Goal: Task Accomplishment & Management: Manage account settings

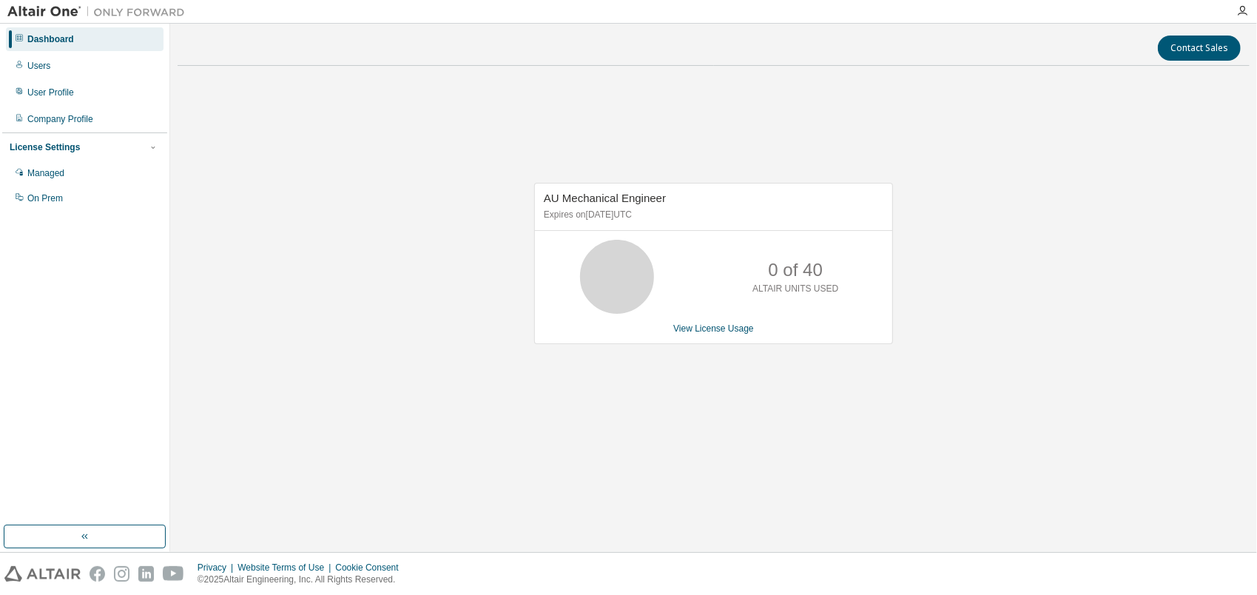
click at [916, 255] on div "AU Mechanical Engineer Expires on [DATE] UTC 0 of 40 ALTAIR UNITS USED View Lic…" at bounding box center [714, 271] width 1072 height 387
click at [986, 206] on div "AU Mechanical Engineer Expires on [DATE] UTC 40 of 40 ALTAIR UNITS USED View Li…" at bounding box center [714, 271] width 1072 height 387
click at [712, 328] on link "View License Usage" at bounding box center [713, 328] width 81 height 10
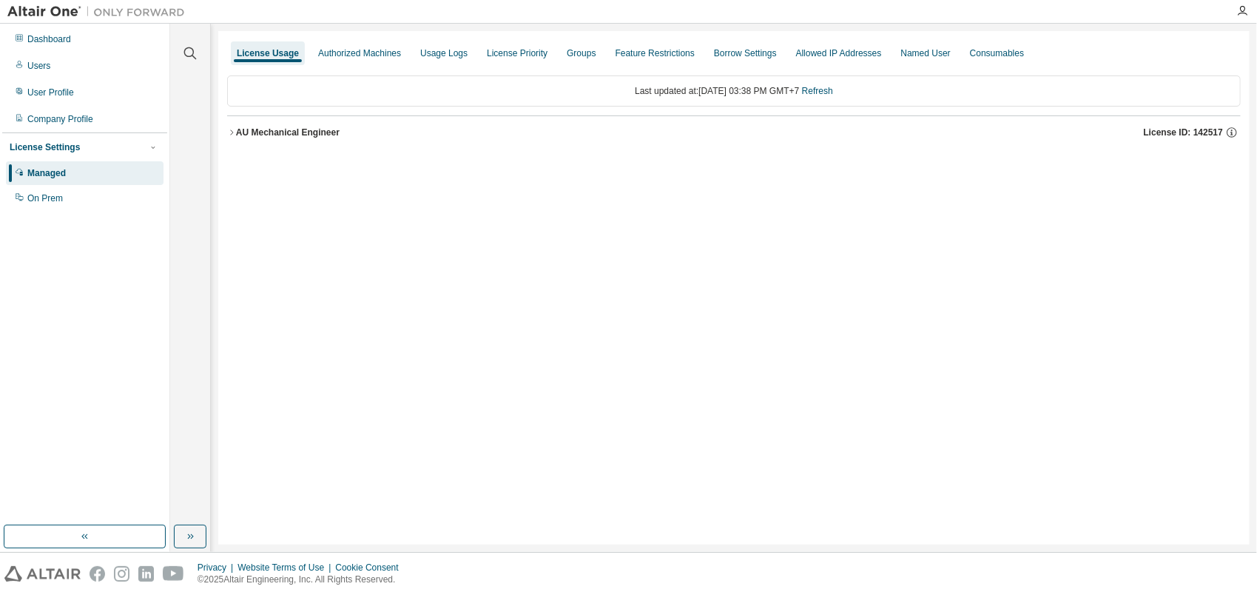
click at [232, 132] on icon "button" at bounding box center [231, 131] width 3 height 5
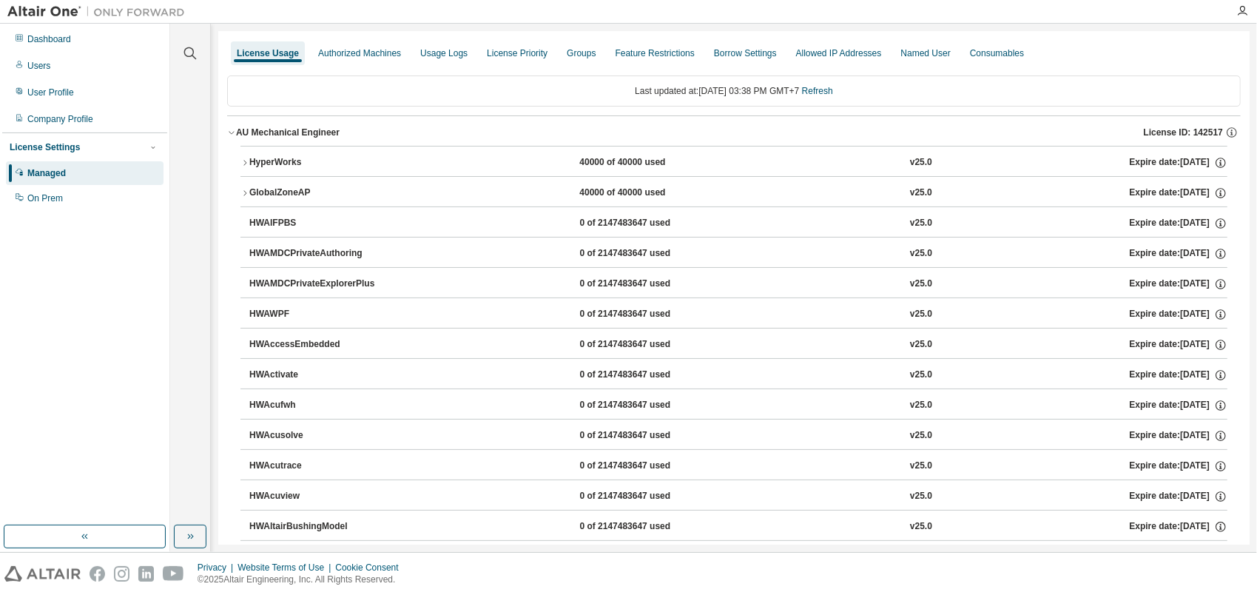
click at [235, 132] on icon "button" at bounding box center [231, 132] width 9 height 9
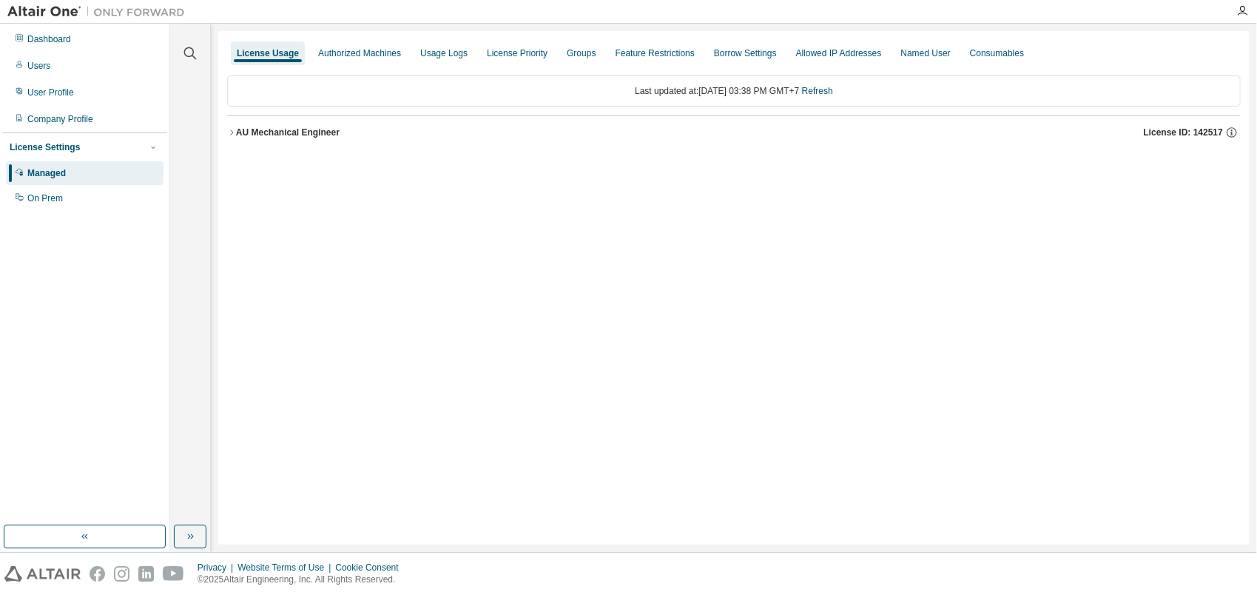
click at [235, 132] on icon "button" at bounding box center [231, 132] width 9 height 9
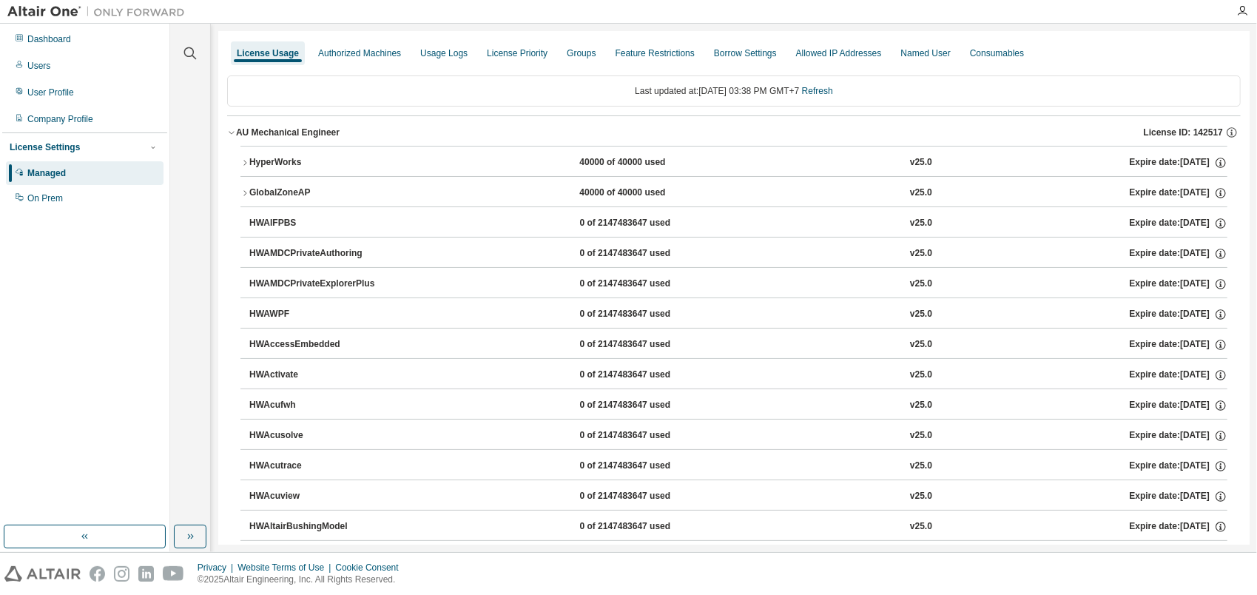
drag, startPoint x: 1081, startPoint y: 71, endPoint x: 939, endPoint y: 116, distance: 148.3
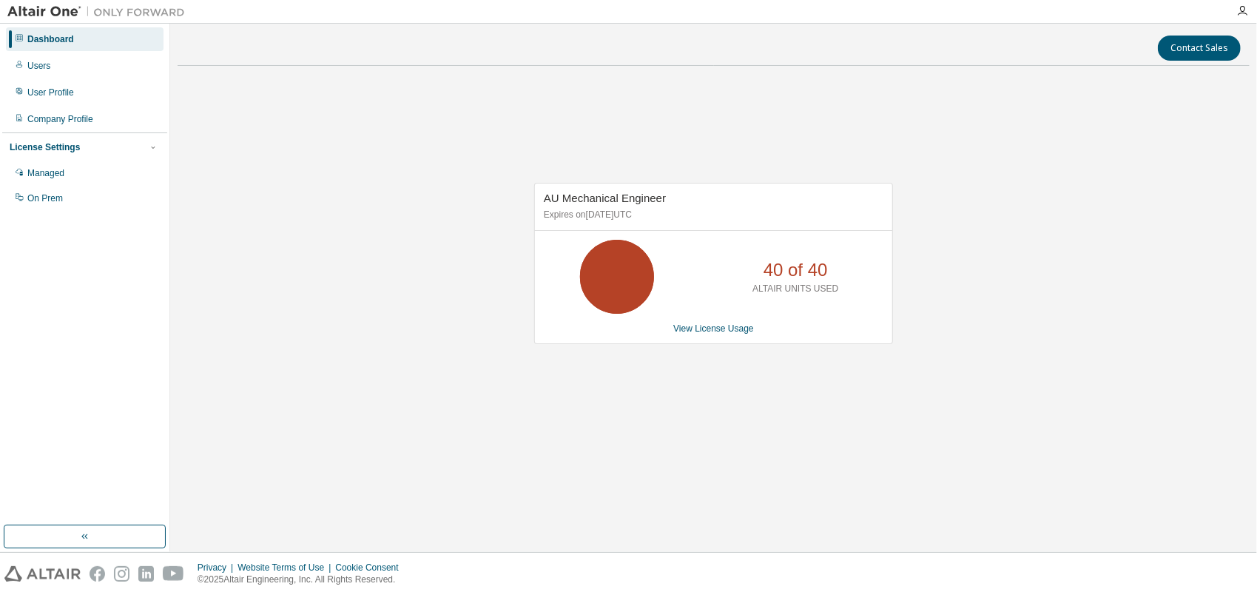
click at [501, 178] on div "AU Mechanical Engineer Expires on [DATE] UTC 40 of 40 ALTAIR UNITS USED View Li…" at bounding box center [714, 271] width 1072 height 387
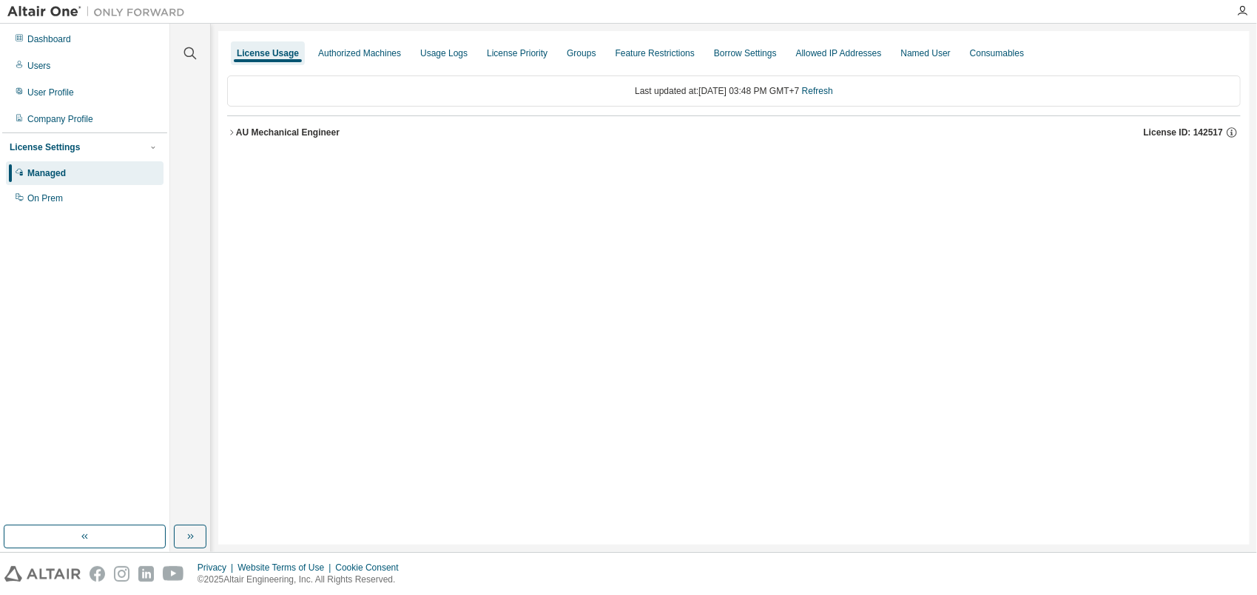
click at [657, 266] on div "License Usage Authorized Machines Usage Logs License Priority Groups Feature Re…" at bounding box center [733, 287] width 1031 height 513
click at [234, 132] on icon "button" at bounding box center [231, 132] width 9 height 9
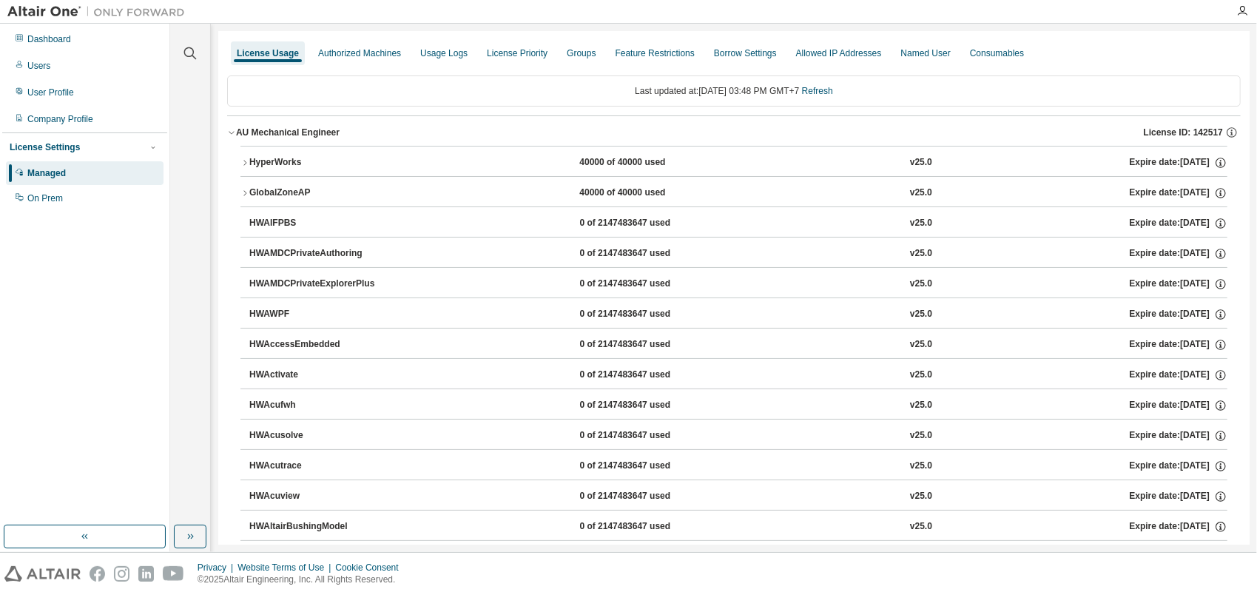
click at [246, 159] on icon "button" at bounding box center [244, 162] width 9 height 9
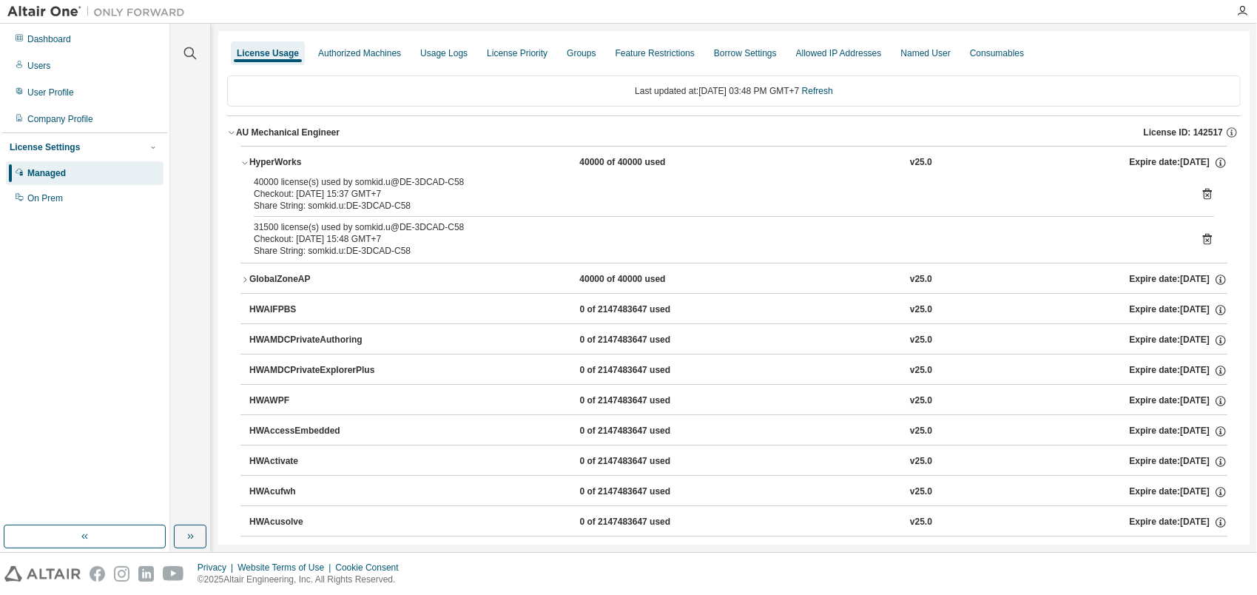
click at [1203, 198] on icon at bounding box center [1207, 194] width 9 height 11
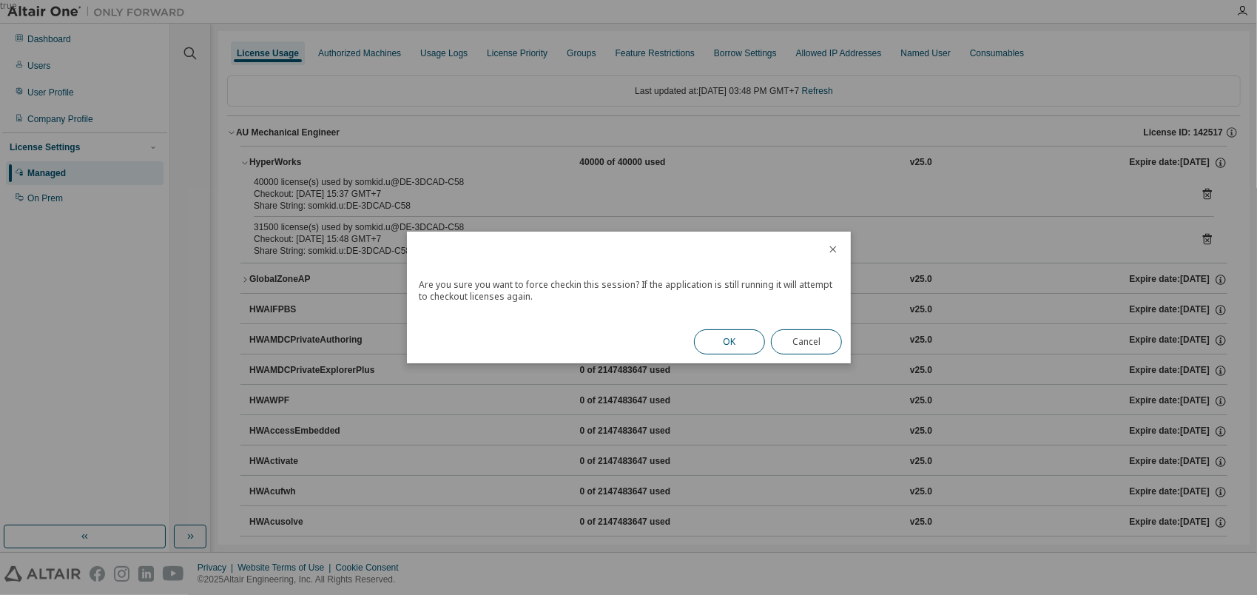
click at [718, 339] on button "OK" at bounding box center [729, 341] width 71 height 25
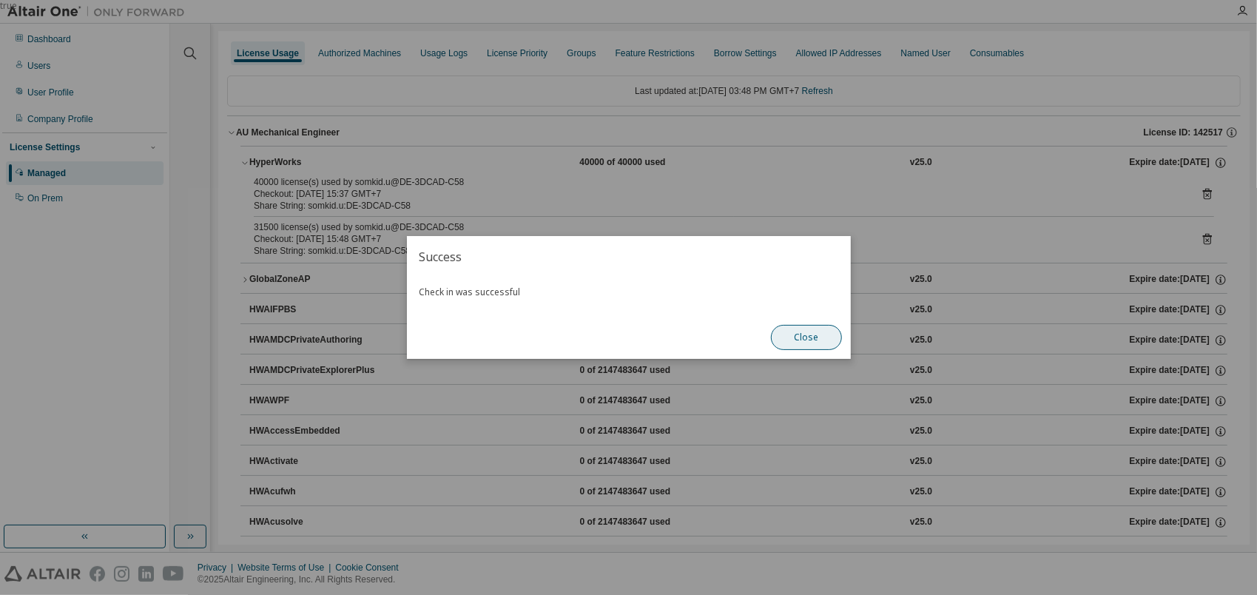
click at [780, 342] on button "Close" at bounding box center [806, 337] width 71 height 25
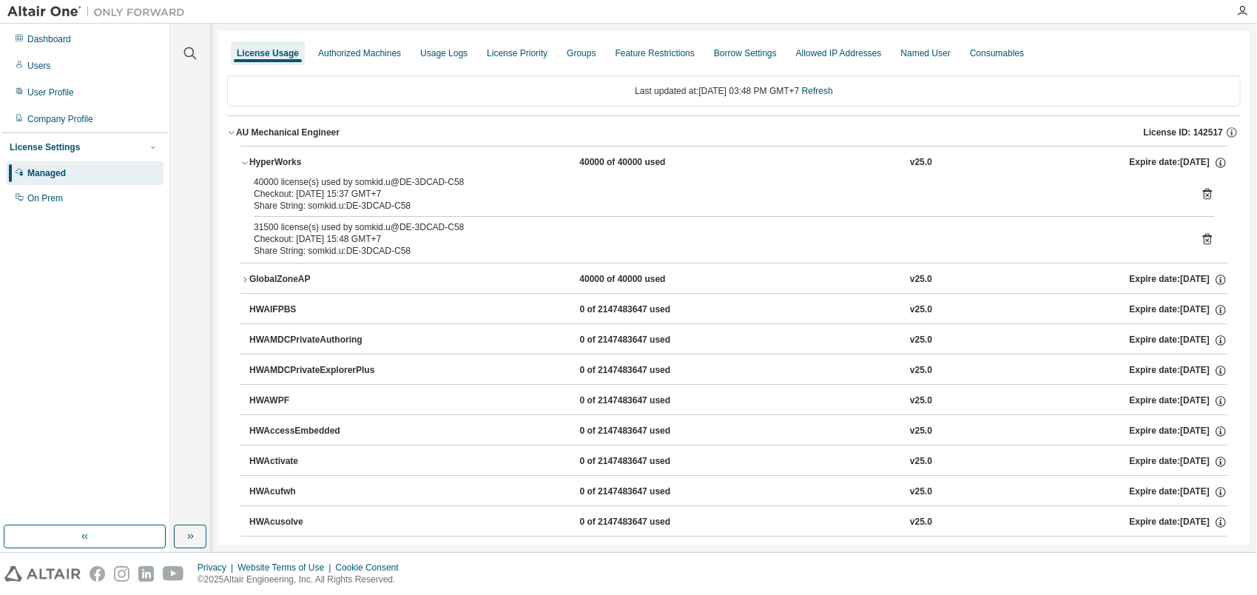
click at [1201, 238] on icon at bounding box center [1207, 238] width 13 height 13
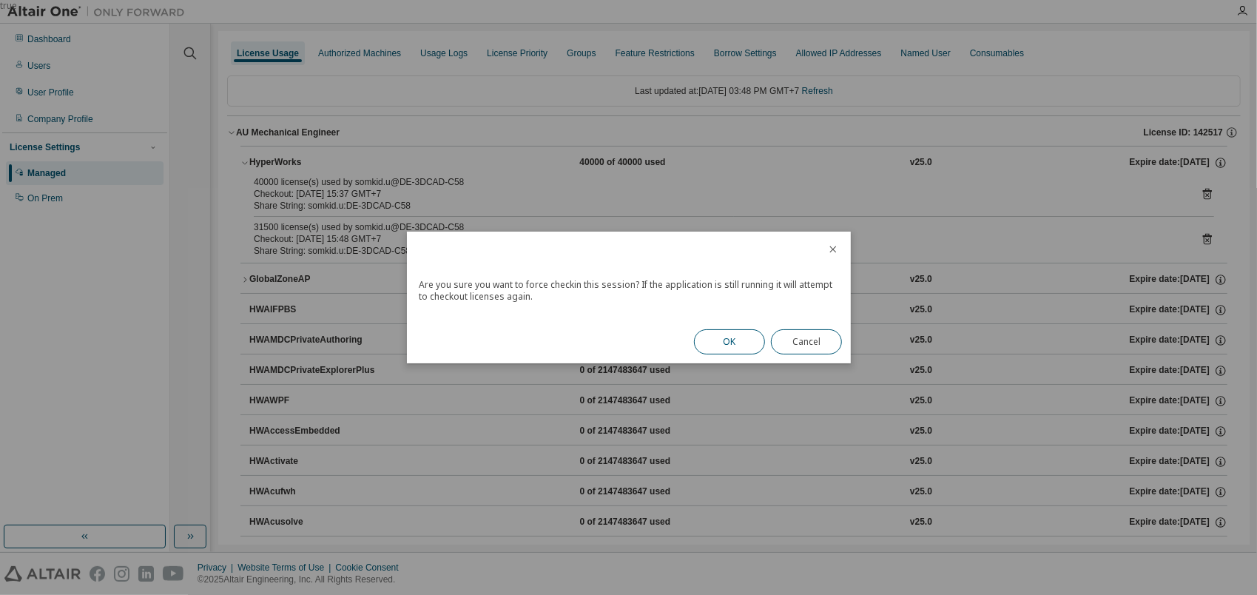
click at [728, 337] on button "OK" at bounding box center [729, 341] width 71 height 25
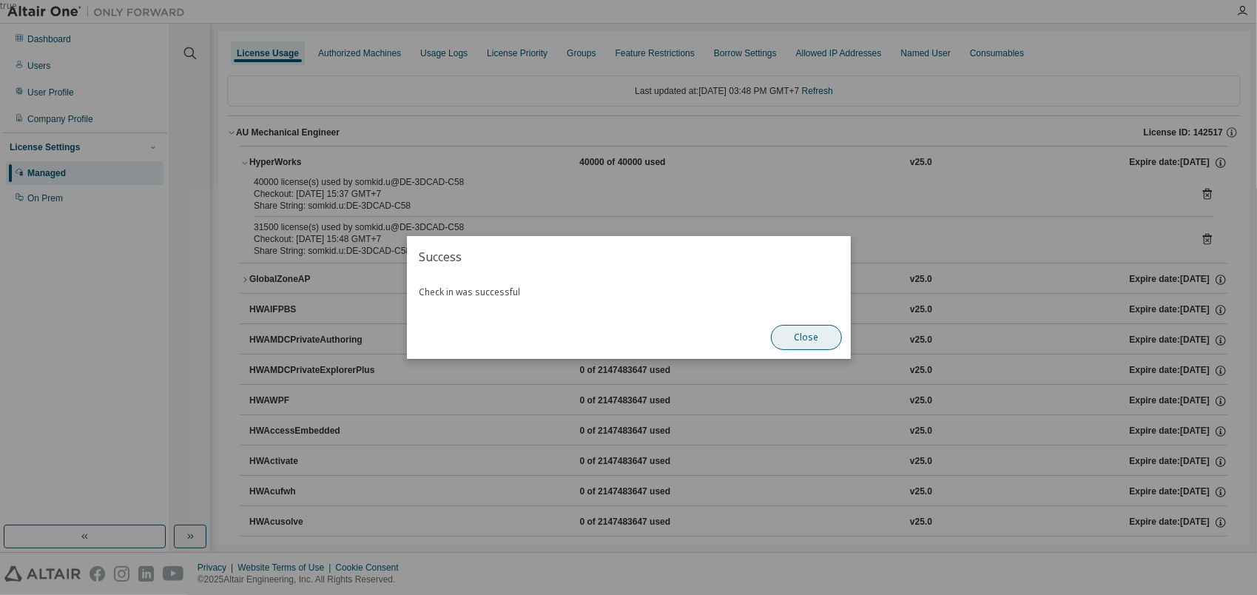
click at [786, 334] on button "Close" at bounding box center [806, 337] width 71 height 25
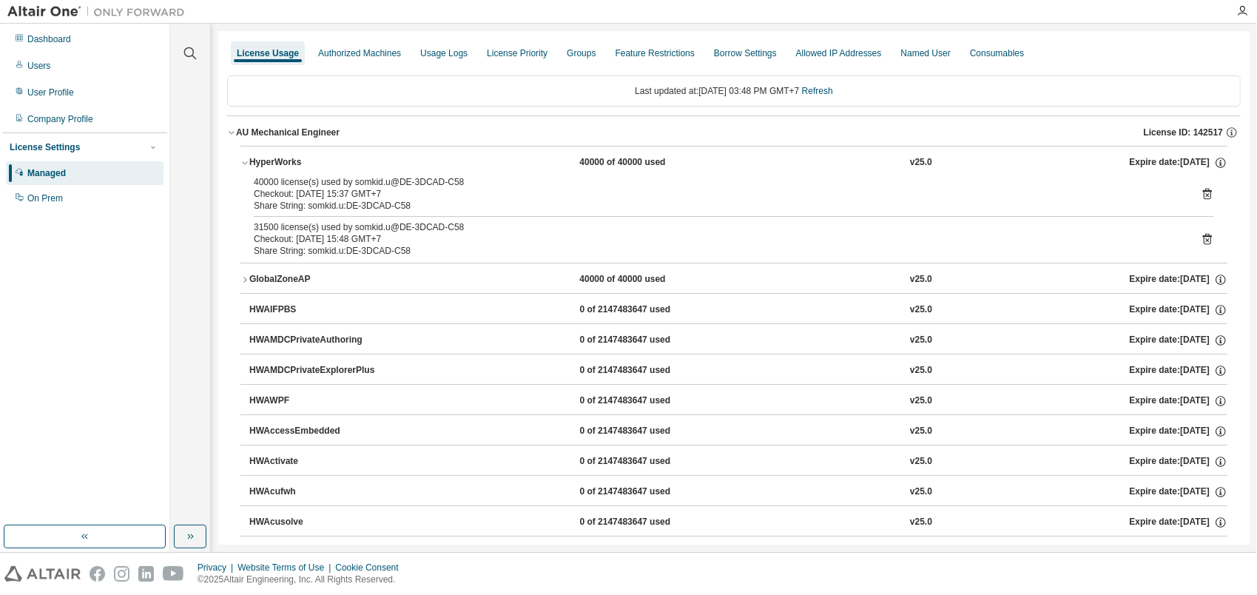
click at [243, 277] on icon "button" at bounding box center [244, 279] width 9 height 9
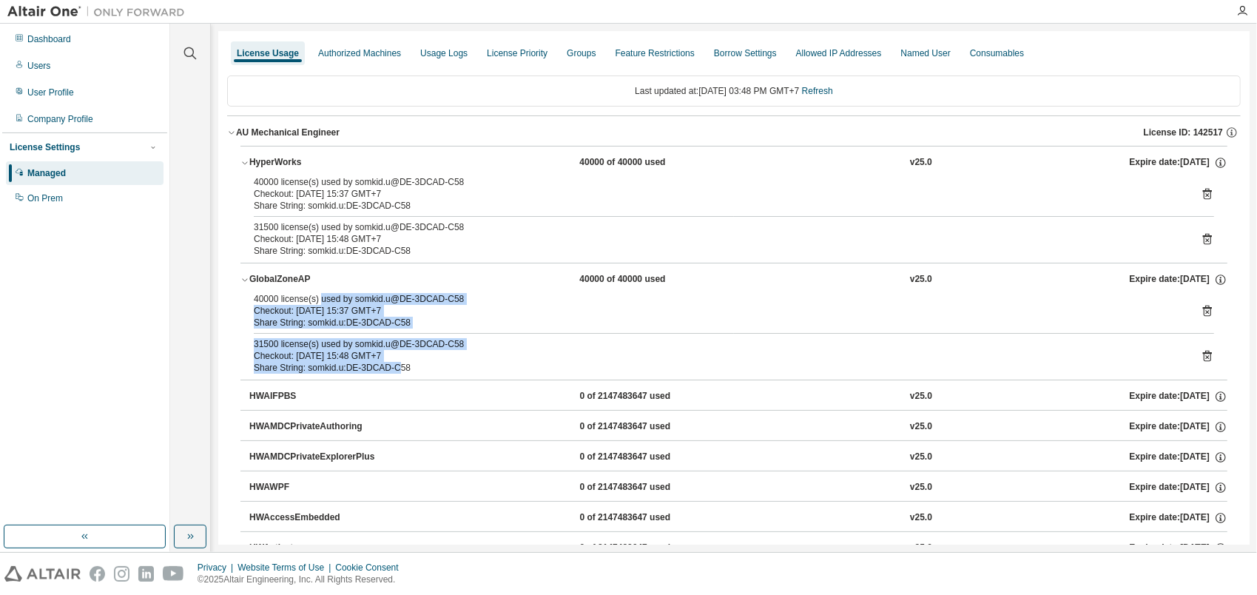
drag, startPoint x: 323, startPoint y: 297, endPoint x: 392, endPoint y: 359, distance: 93.7
click at [392, 359] on div "40000 license(s) used by somkid.u@DE-3DCAD-C58 Checkout: 2025-08-18 15:37 GMT+7…" at bounding box center [733, 336] width 987 height 87
click at [1240, 10] on icon "button" at bounding box center [1242, 11] width 12 height 12
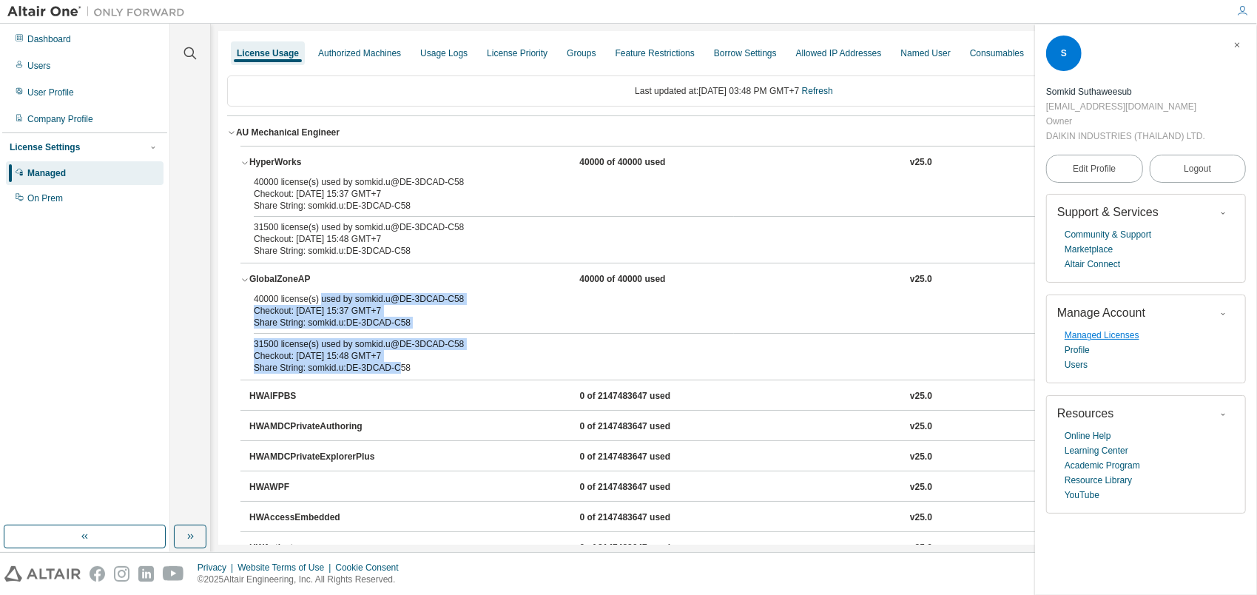
click at [1079, 328] on link "Managed Licenses" at bounding box center [1101, 335] width 75 height 15
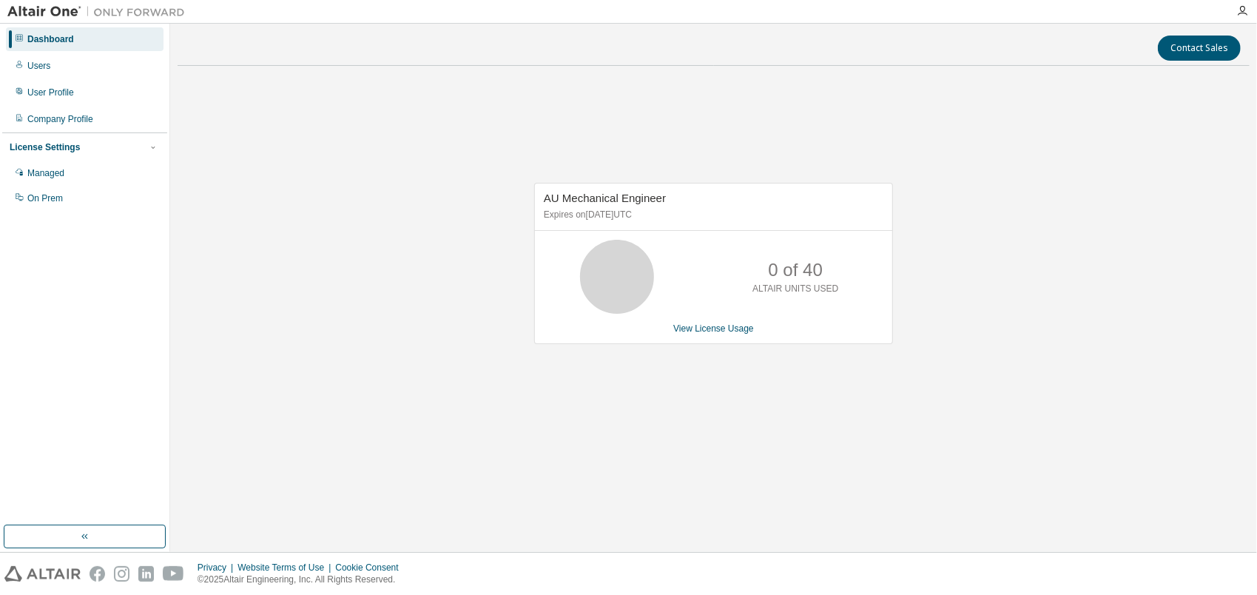
click at [286, 206] on div "AU Mechanical Engineer Expires on [DATE] UTC 0 of 40 ALTAIR UNITS USED View Lic…" at bounding box center [714, 271] width 1072 height 387
click at [712, 534] on div "Contact Sales AU Mechanical Engineer Expires on [DATE] UTC 0 of 40 ALTAIR UNITS…" at bounding box center [714, 287] width 1072 height 513
click at [665, 164] on div "AU Mechanical Engineer Expires on [DATE] UTC 0 of 40 ALTAIR UNITS USED View Lic…" at bounding box center [714, 271] width 1072 height 387
